Goal: Book appointment/travel/reservation

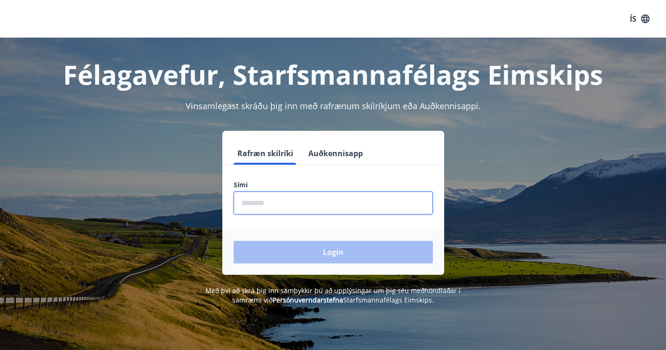
click at [297, 202] on input "phone" at bounding box center [332, 202] width 199 height 23
type input "********"
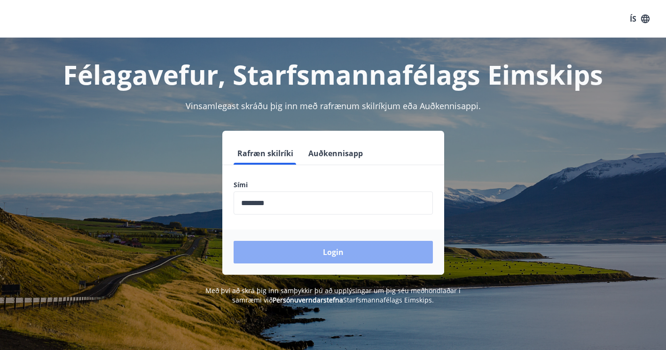
click at [295, 249] on button "Login" at bounding box center [332, 252] width 199 height 23
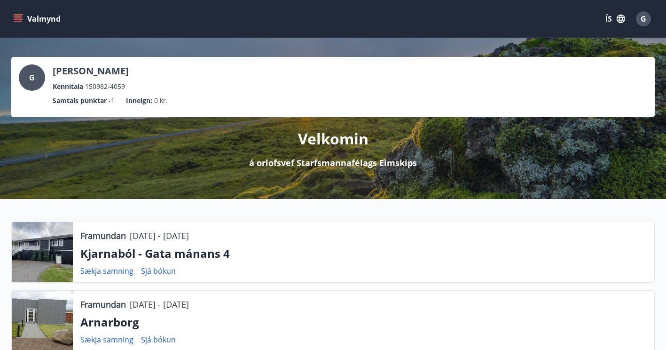
drag, startPoint x: 20, startPoint y: 19, endPoint x: 17, endPoint y: 15, distance: 5.1
click at [10, 16] on div "Valmynd ÍS G" at bounding box center [333, 19] width 666 height 38
click at [19, 15] on icon "menu" at bounding box center [19, 15] width 10 height 1
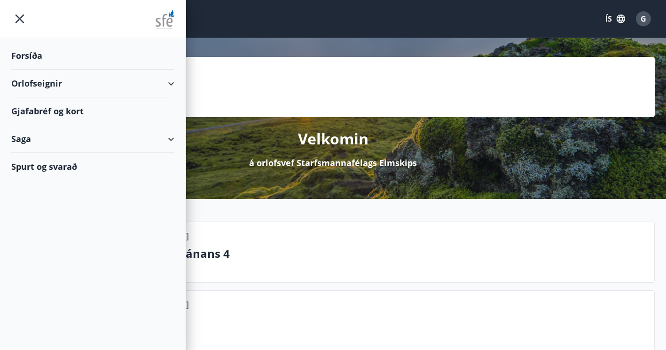
click at [171, 85] on div "Orlofseignir" at bounding box center [92, 84] width 163 height 28
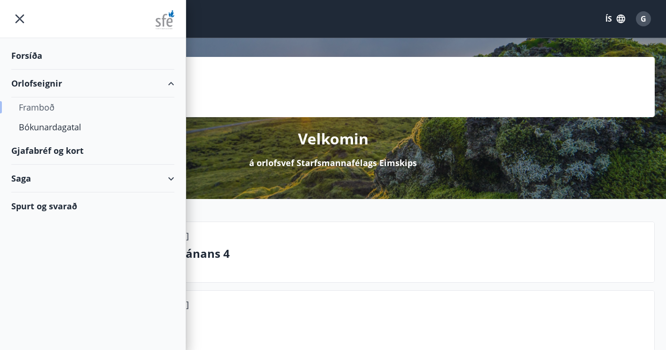
click at [39, 109] on div "Framboð" at bounding box center [93, 107] width 148 height 20
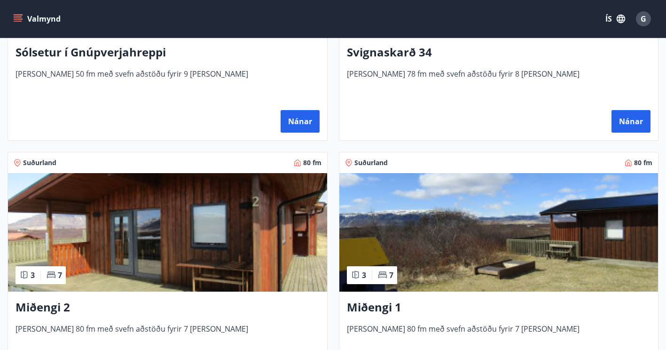
scroll to position [191, 0]
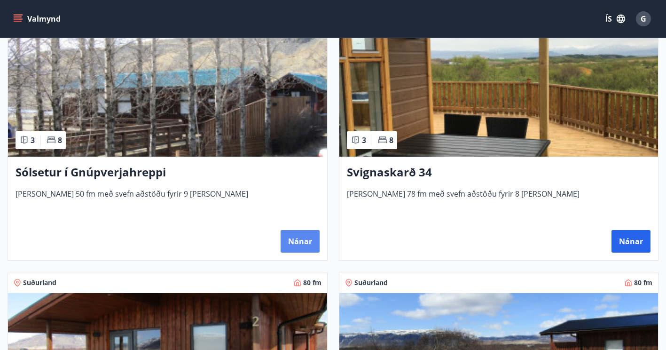
click at [297, 241] on button "Nánar" at bounding box center [299, 241] width 39 height 23
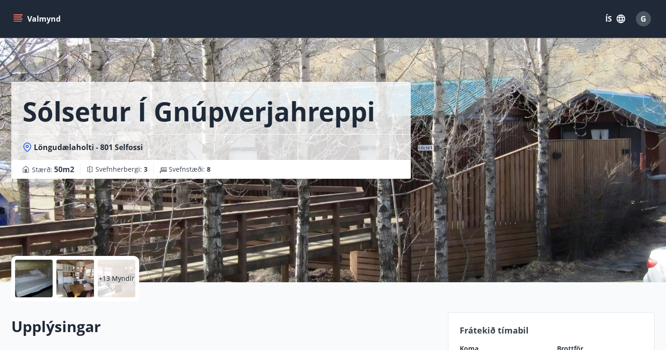
click at [121, 274] on p "+13 Myndir" at bounding box center [117, 277] width 36 height 9
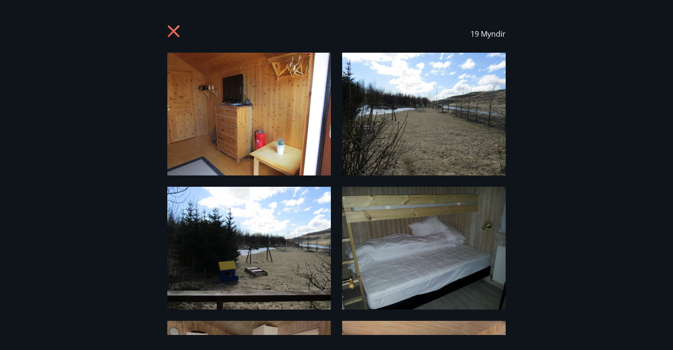
click at [171, 31] on icon at bounding box center [174, 32] width 15 height 15
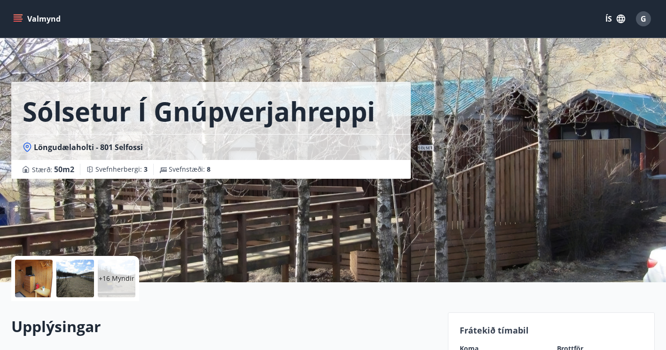
click at [20, 15] on icon "menu" at bounding box center [19, 15] width 10 height 1
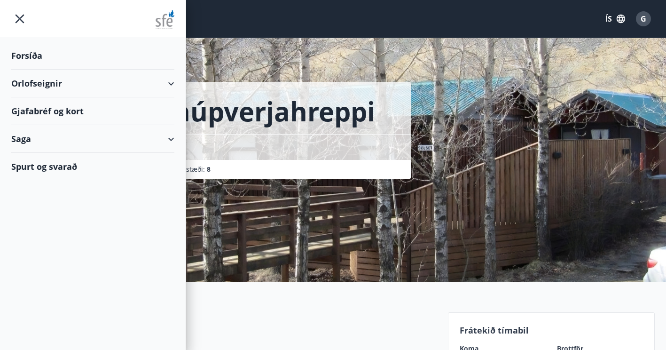
click at [171, 82] on div "Orlofseignir" at bounding box center [92, 84] width 163 height 28
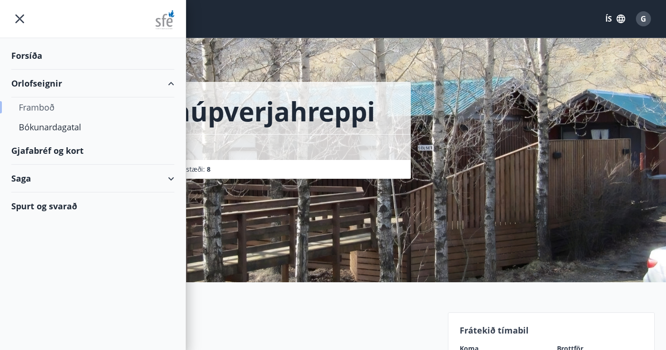
click at [43, 108] on div "Framboð" at bounding box center [93, 107] width 148 height 20
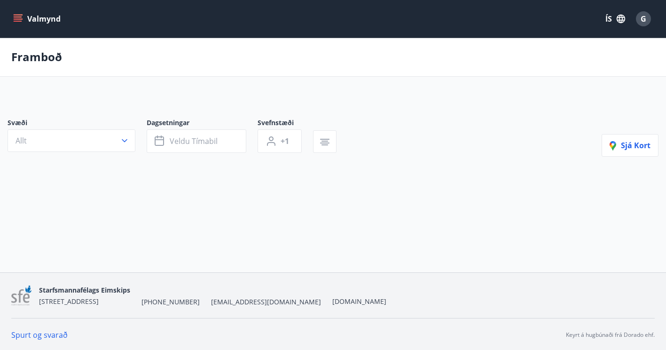
click at [124, 145] on button "Allt" at bounding box center [72, 140] width 128 height 23
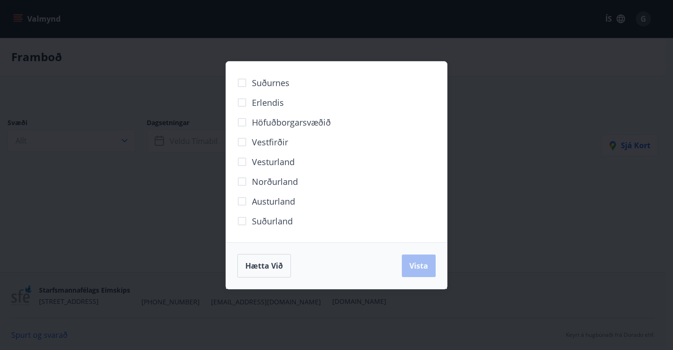
click at [270, 83] on span "Suðurnes" at bounding box center [271, 83] width 38 height 12
click at [409, 264] on span "Vista" at bounding box center [418, 265] width 19 height 10
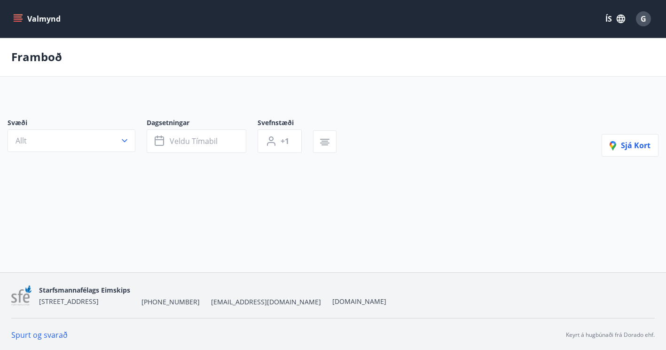
click at [122, 147] on button "Allt" at bounding box center [72, 140] width 128 height 23
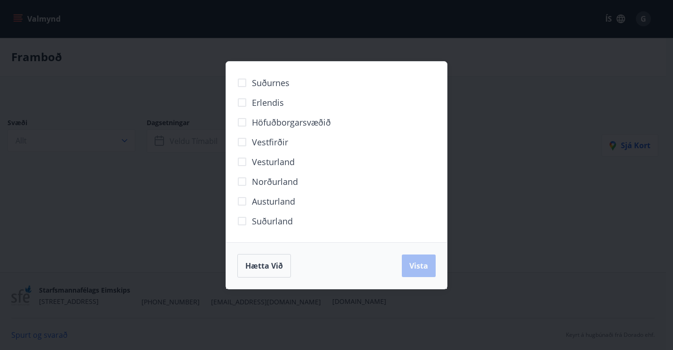
drag, startPoint x: 258, startPoint y: 219, endPoint x: 334, endPoint y: 242, distance: 79.6
click at [259, 219] on span "Suðurland" at bounding box center [272, 221] width 41 height 12
click at [419, 264] on span "Vista" at bounding box center [418, 265] width 19 height 10
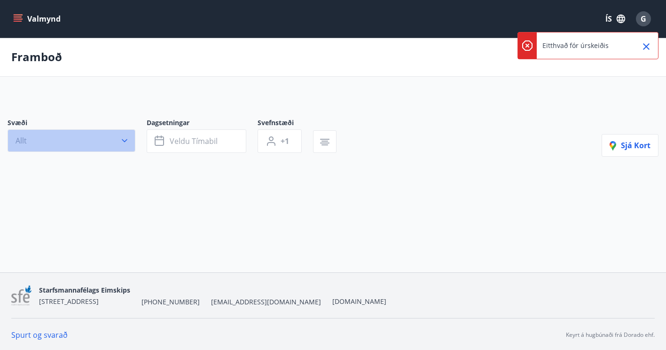
click at [66, 138] on button "Allt" at bounding box center [72, 140] width 128 height 23
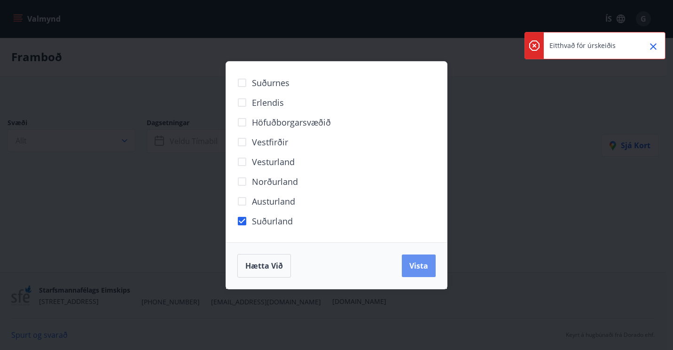
drag, startPoint x: 420, startPoint y: 265, endPoint x: 413, endPoint y: 263, distance: 6.5
click at [420, 265] on span "Vista" at bounding box center [418, 265] width 19 height 10
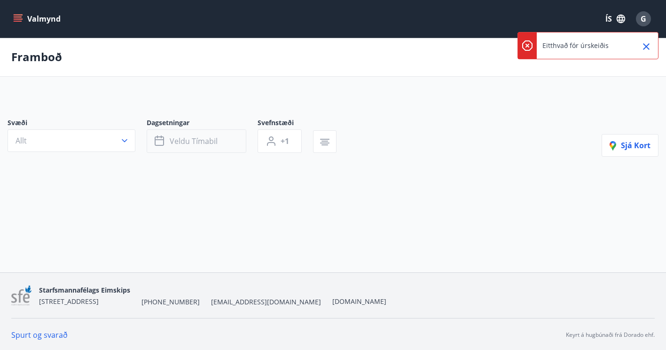
click at [189, 148] on button "Veldu tímabil" at bounding box center [197, 140] width 100 height 23
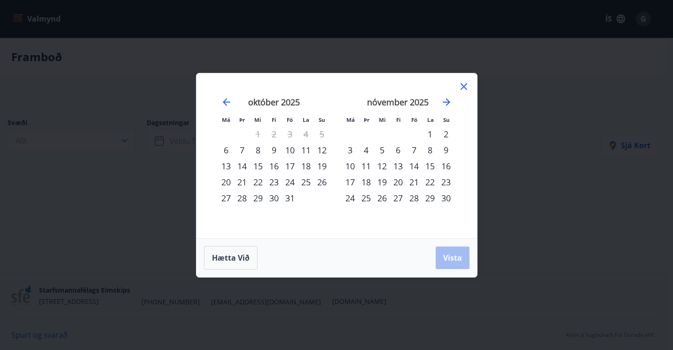
click at [226, 150] on div "6" at bounding box center [226, 150] width 16 height 16
click at [440, 198] on div "30" at bounding box center [446, 198] width 16 height 16
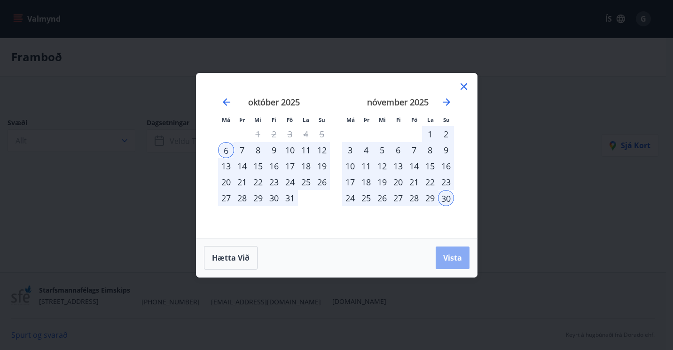
click at [443, 255] on span "Vista" at bounding box center [452, 257] width 19 height 10
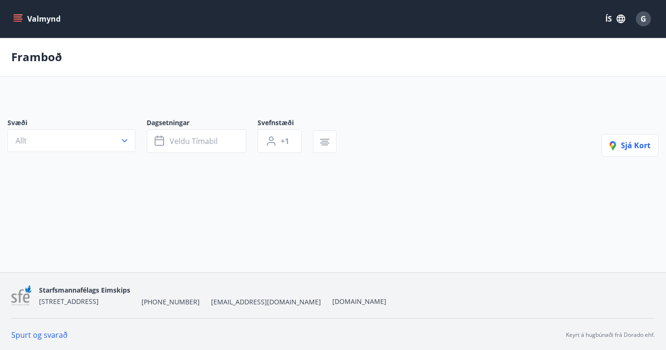
click at [21, 19] on icon "menu" at bounding box center [19, 18] width 10 height 1
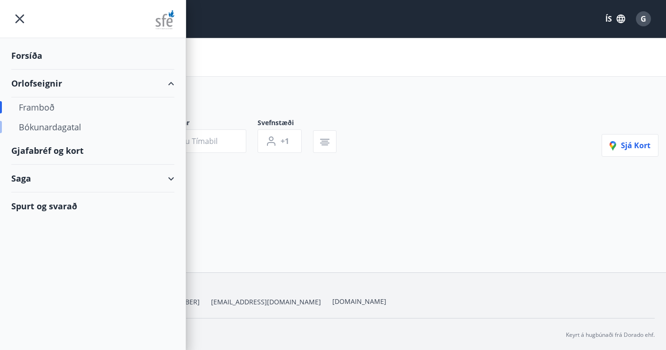
click at [28, 123] on div "Bókunardagatal" at bounding box center [93, 127] width 148 height 20
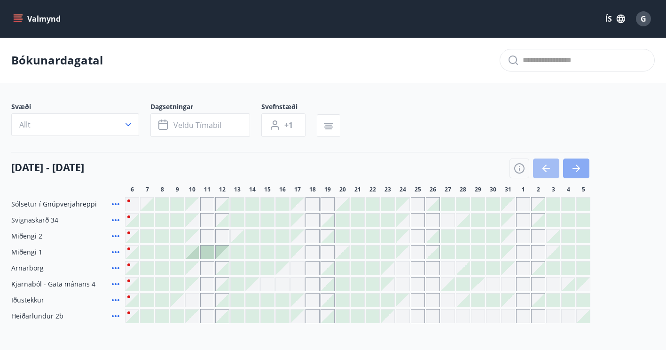
click at [575, 173] on icon "button" at bounding box center [575, 168] width 11 height 11
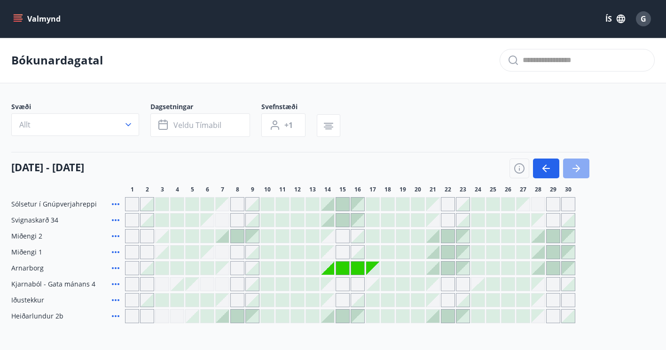
click at [576, 173] on icon "button" at bounding box center [575, 168] width 11 height 11
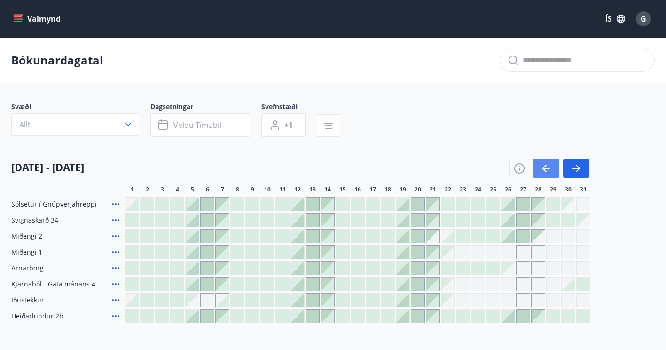
click at [548, 170] on icon "button" at bounding box center [545, 168] width 11 height 11
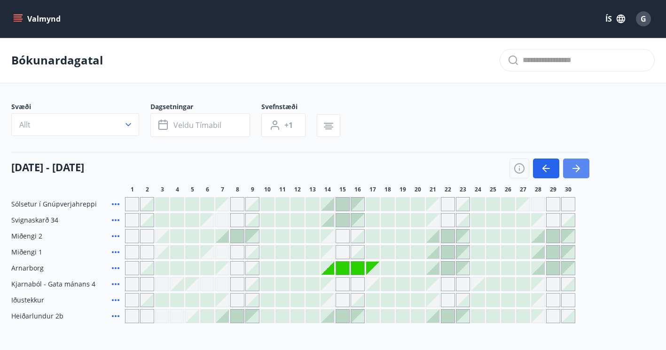
click at [573, 170] on icon "button" at bounding box center [575, 168] width 11 height 11
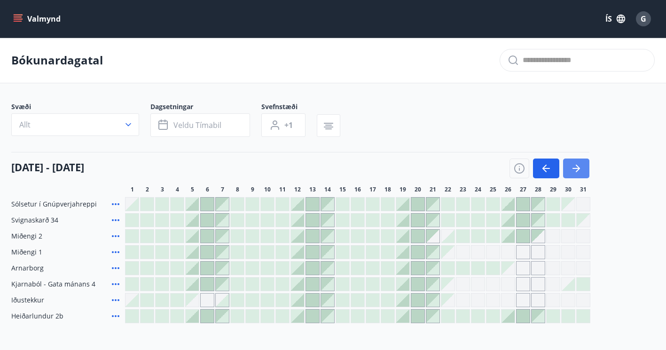
drag, startPoint x: 581, startPoint y: 166, endPoint x: 581, endPoint y: 172, distance: 6.1
click at [581, 167] on icon "button" at bounding box center [575, 168] width 11 height 11
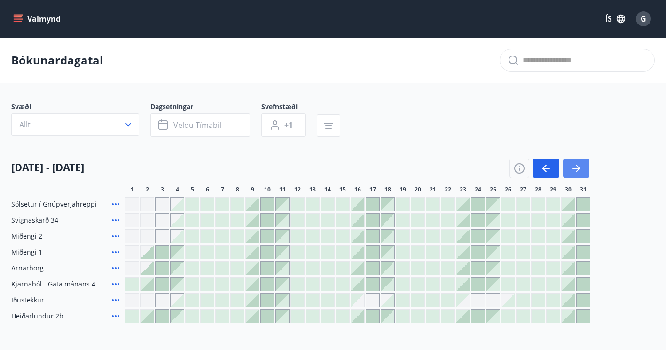
click at [582, 173] on button "button" at bounding box center [576, 168] width 26 height 20
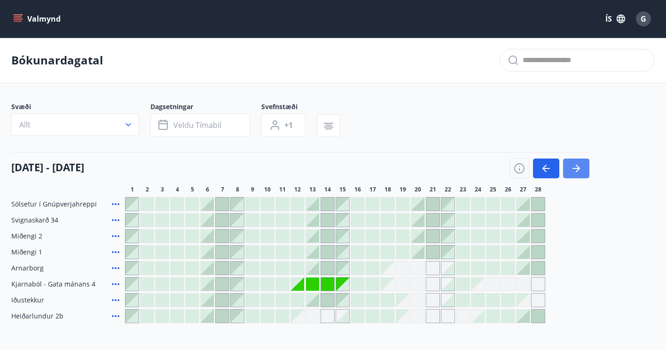
click at [582, 173] on button "button" at bounding box center [576, 168] width 26 height 20
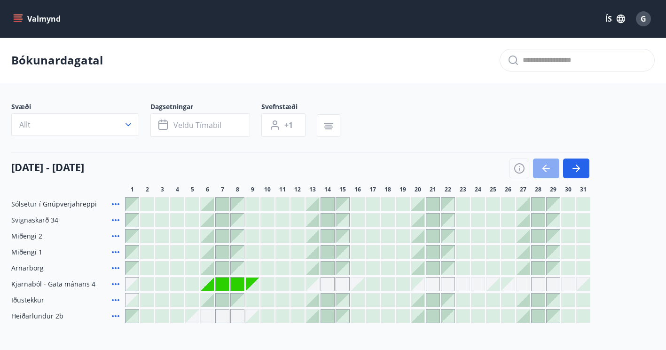
click at [546, 165] on icon "button" at bounding box center [544, 168] width 4 height 8
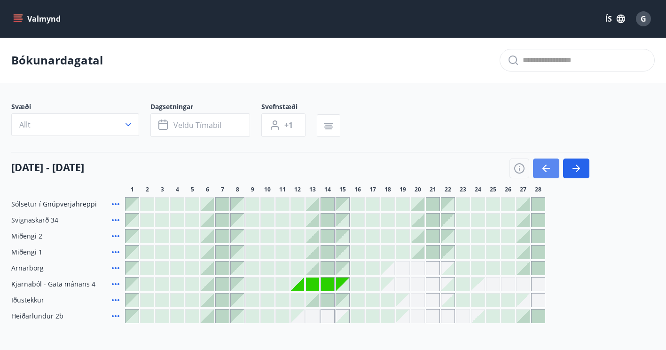
click at [546, 165] on icon "button" at bounding box center [544, 168] width 4 height 8
click at [547, 165] on icon "button" at bounding box center [545, 168] width 11 height 11
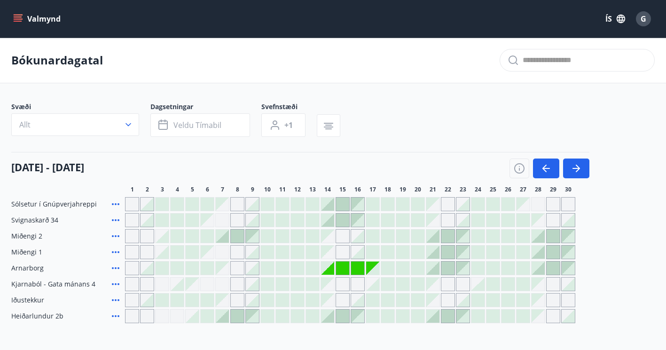
click at [222, 205] on div "Gráir dagar eru ekki bókanlegir" at bounding box center [222, 203] width 13 height 13
click at [573, 169] on icon "button" at bounding box center [575, 168] width 11 height 11
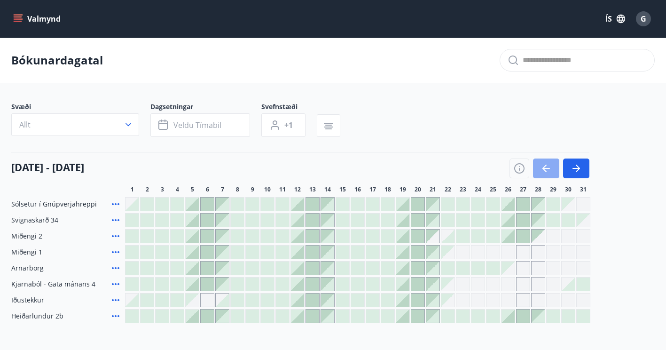
click at [541, 171] on icon "button" at bounding box center [545, 168] width 11 height 11
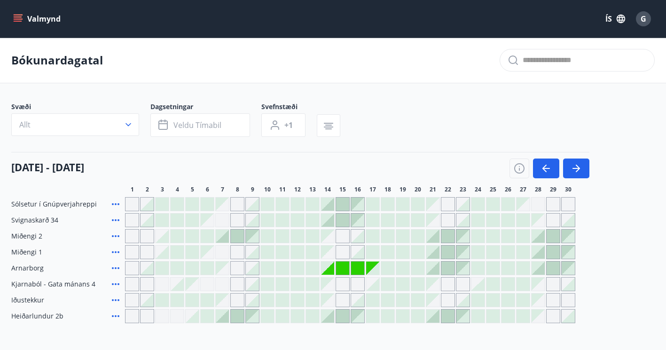
click at [256, 208] on div at bounding box center [252, 203] width 13 height 13
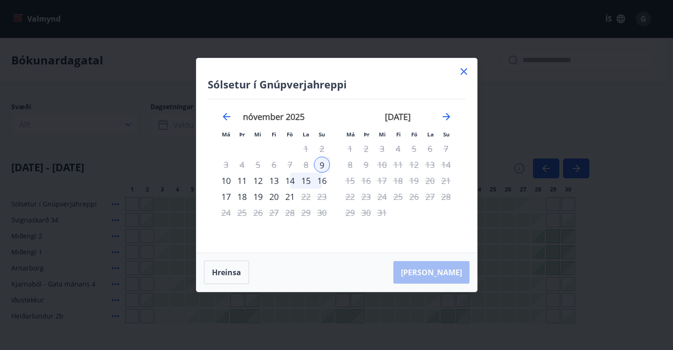
drag, startPoint x: 460, startPoint y: 70, endPoint x: 481, endPoint y: 166, distance: 97.7
click at [460, 70] on icon at bounding box center [463, 71] width 11 height 11
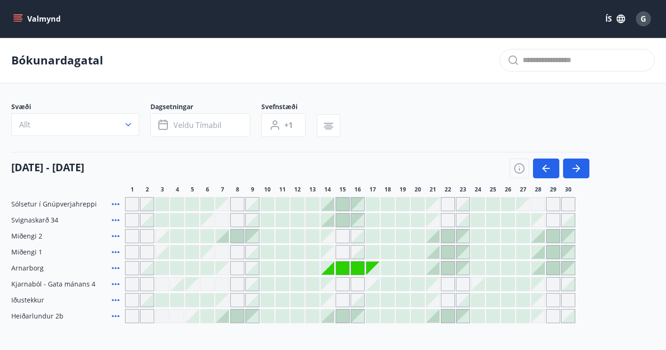
click at [327, 203] on div at bounding box center [327, 203] width 13 height 13
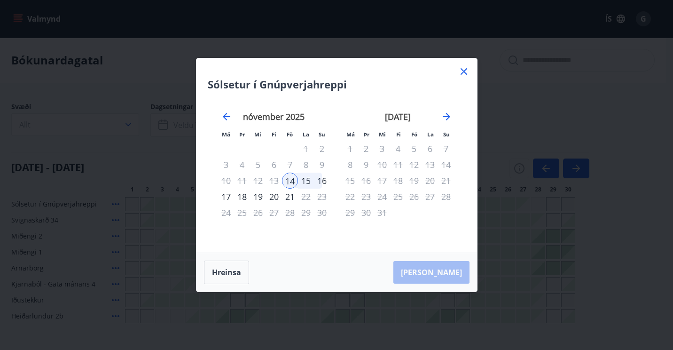
click at [321, 176] on div "16" at bounding box center [322, 180] width 16 height 16
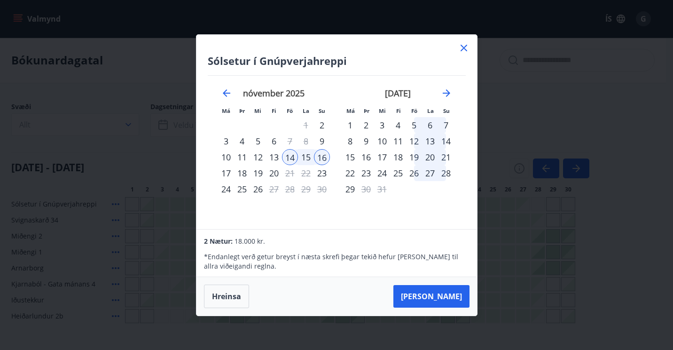
click at [466, 45] on icon at bounding box center [463, 48] width 7 height 7
